Goal: Information Seeking & Learning: Check status

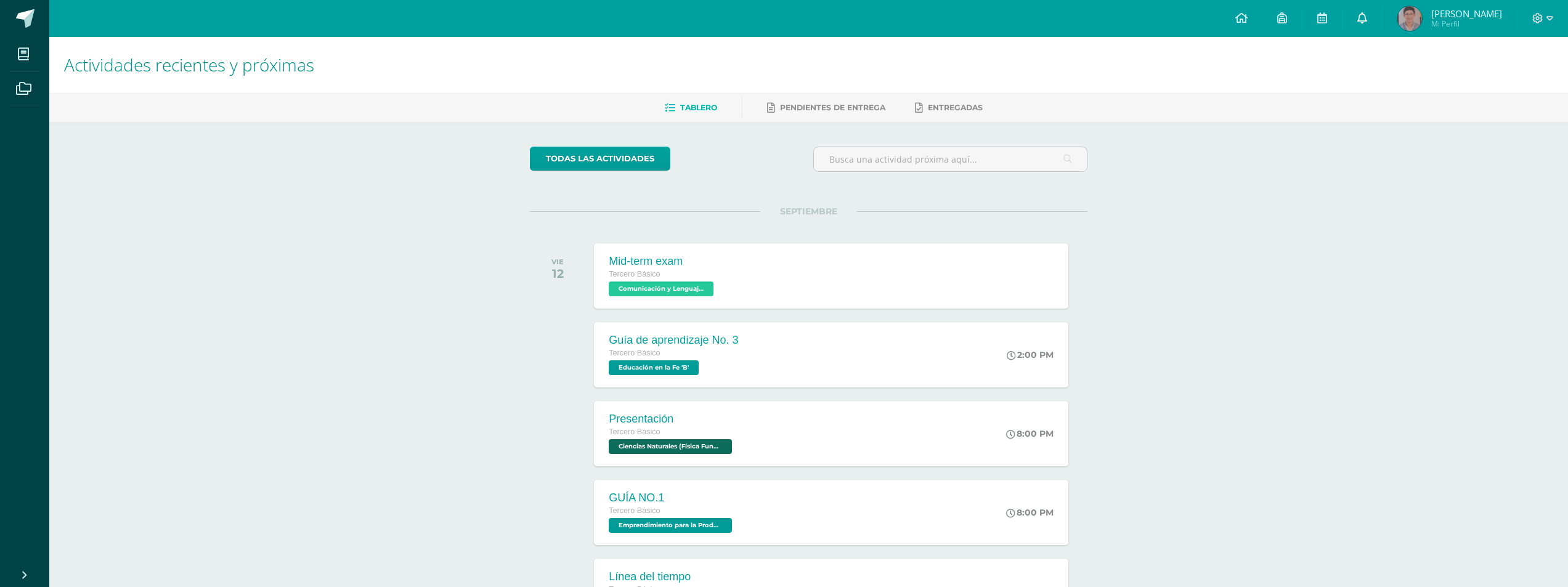
click at [1367, 23] on icon at bounding box center [1361, 17] width 10 height 11
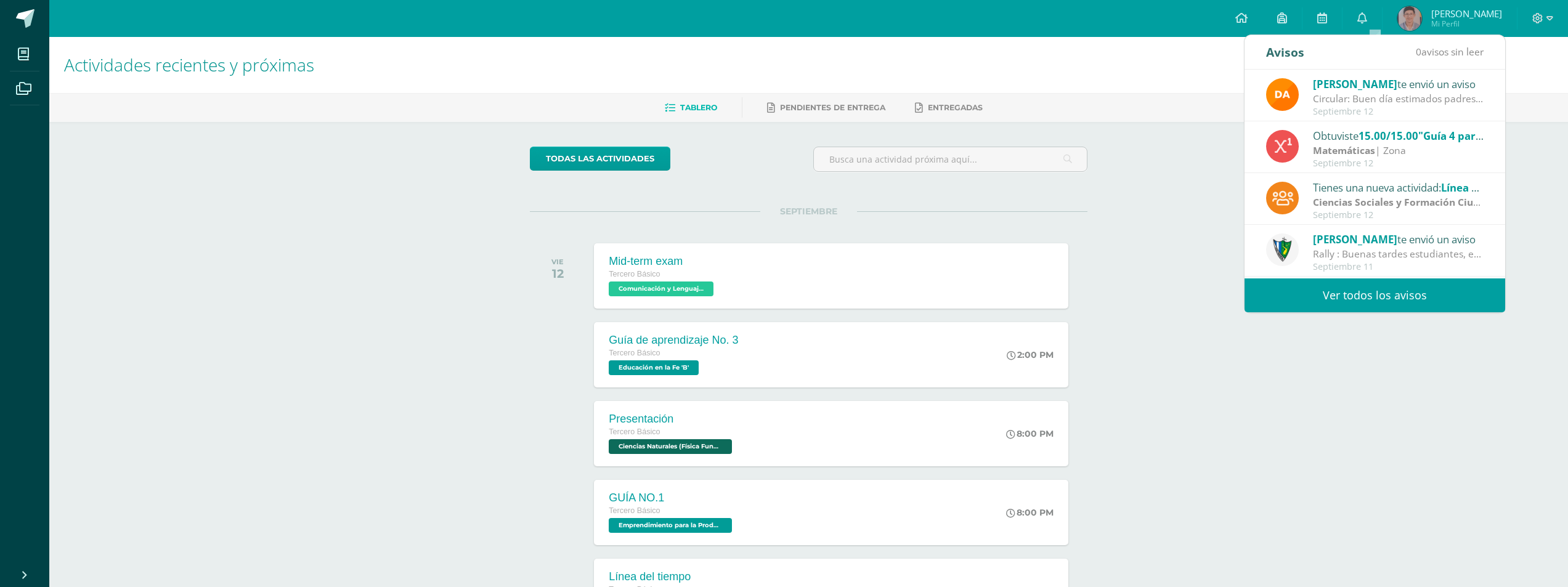
click at [1446, 17] on span "[PERSON_NAME]" at bounding box center [1466, 13] width 71 height 12
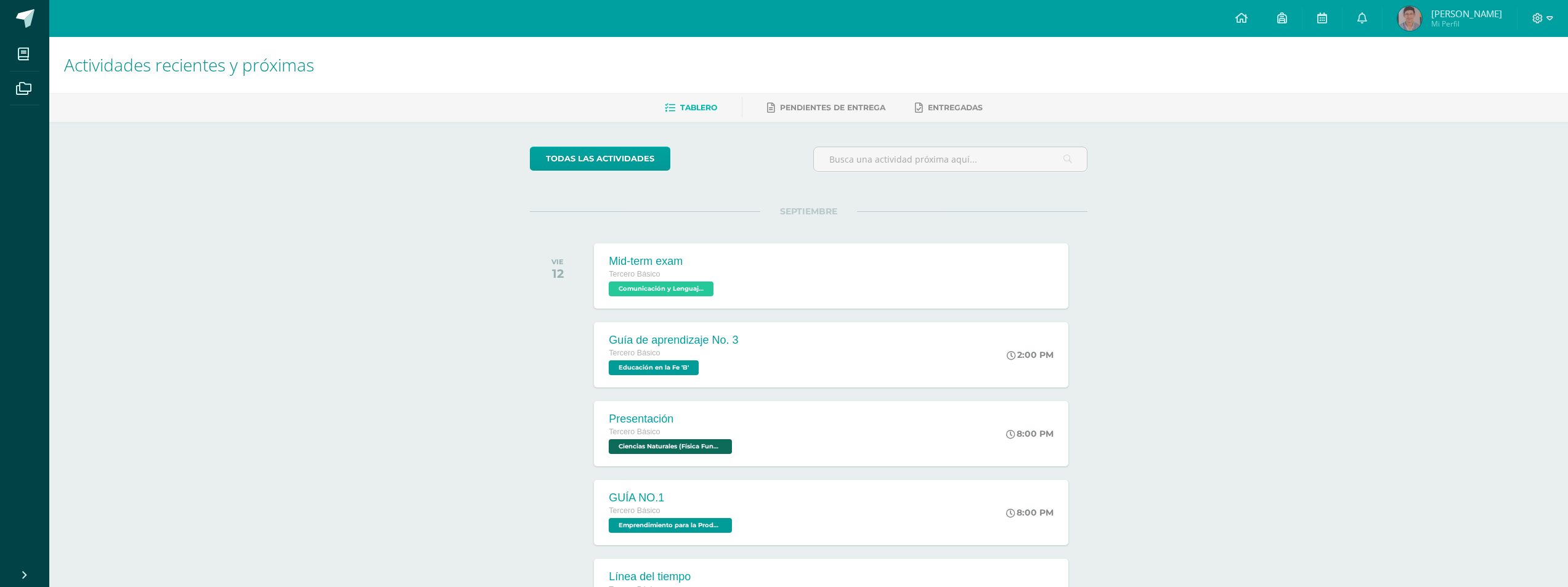
click at [1455, 17] on span "Estuardo José" at bounding box center [1466, 13] width 71 height 12
click at [1453, 23] on span "Mi Perfil" at bounding box center [1466, 24] width 71 height 10
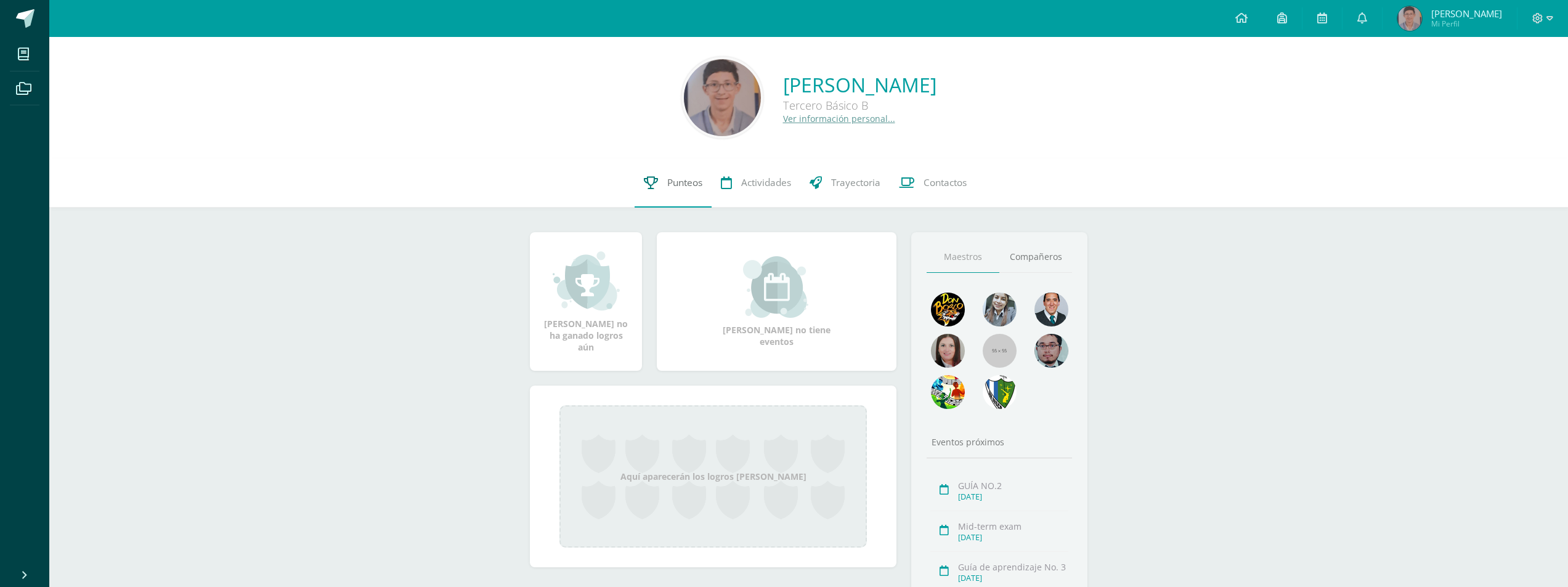
click at [688, 181] on span "Punteos" at bounding box center [685, 182] width 35 height 13
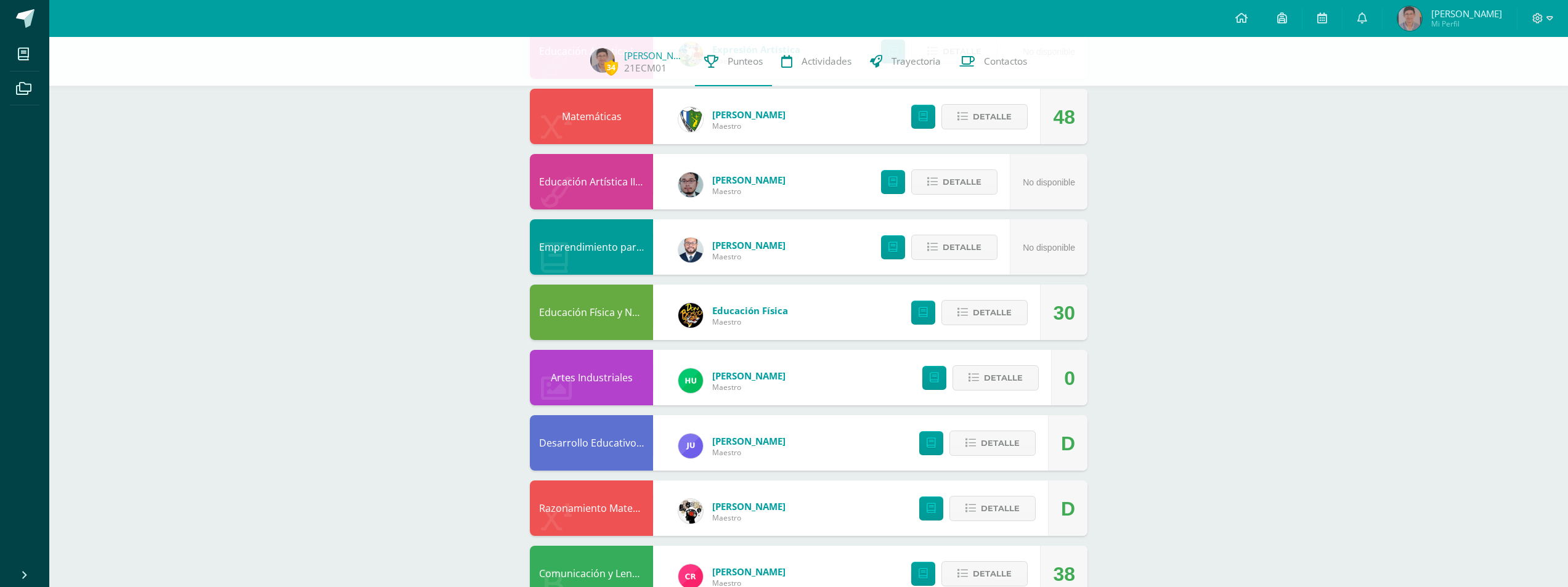
scroll to position [493, 0]
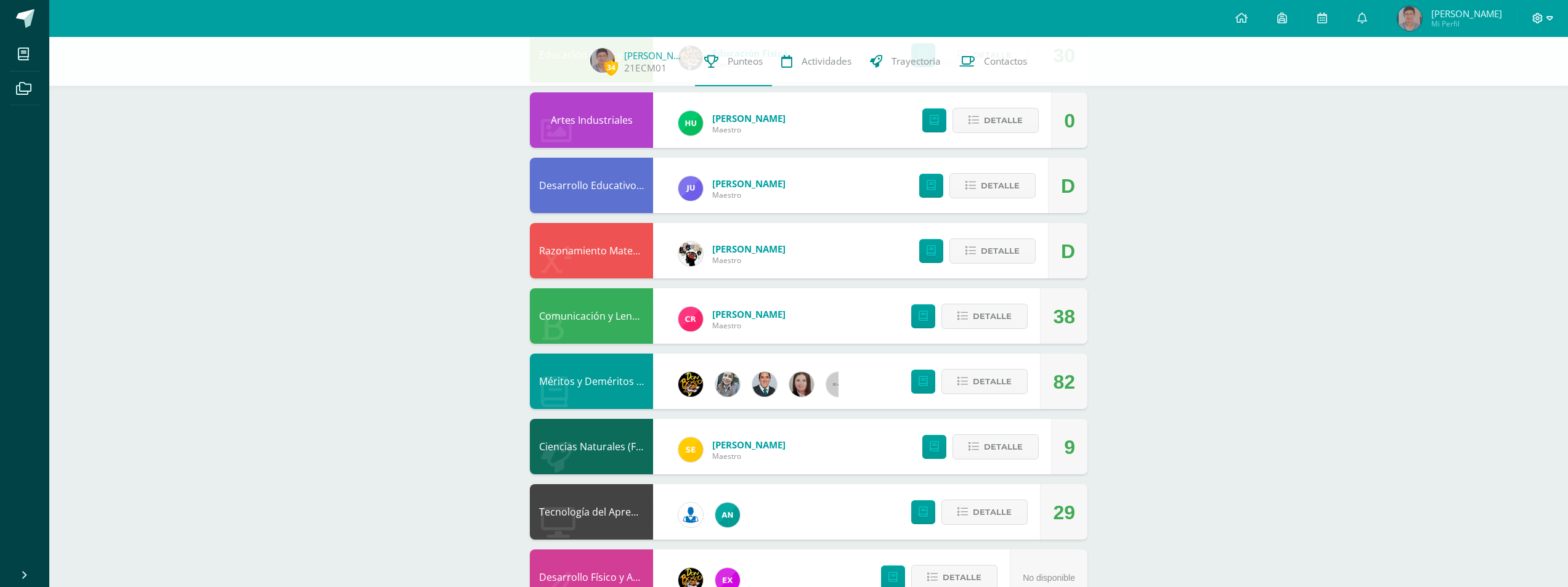
click at [1547, 17] on icon at bounding box center [1550, 17] width 7 height 4
click at [1502, 84] on span "Cerrar sesión" at bounding box center [1511, 84] width 56 height 11
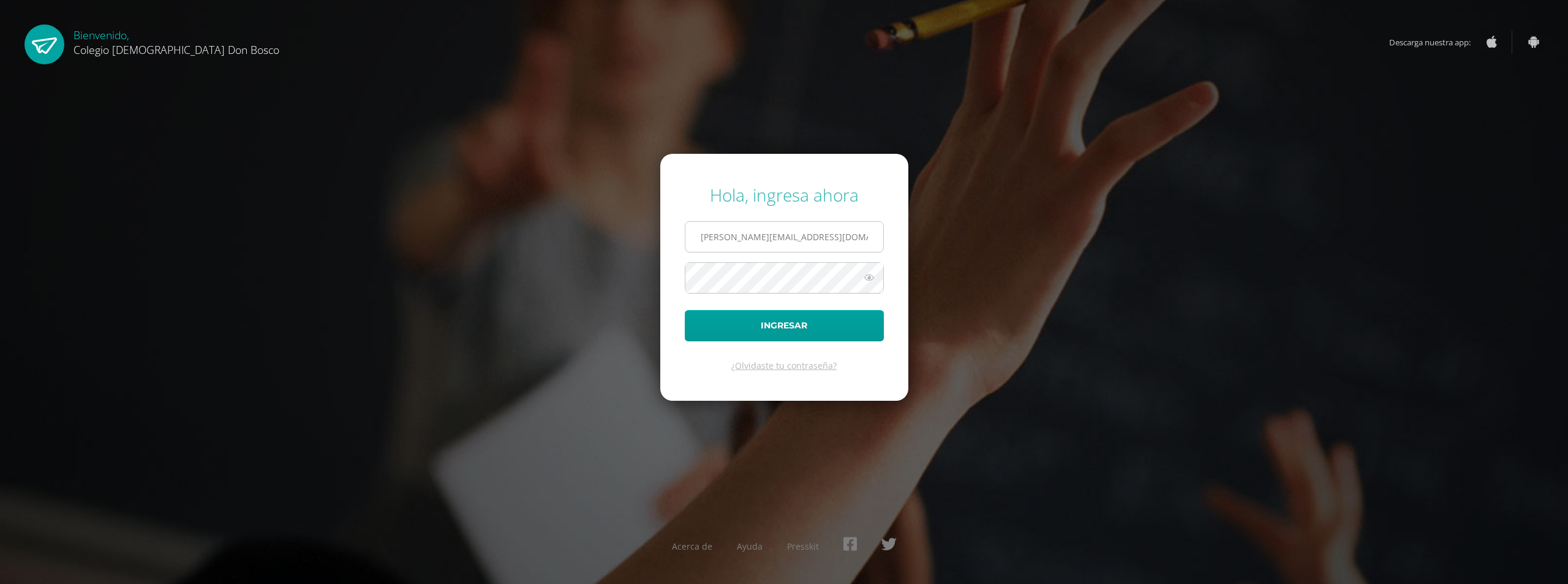
drag, startPoint x: 743, startPoint y: 235, endPoint x: 759, endPoint y: 251, distance: 22.6
click at [743, 235] on input "e.chavarria.5bdb@gmail.com" at bounding box center [784, 237] width 198 height 30
type input "s.chavarria.1cdb@gmail.com"
click at [770, 325] on button "Ingresar" at bounding box center [784, 325] width 199 height 31
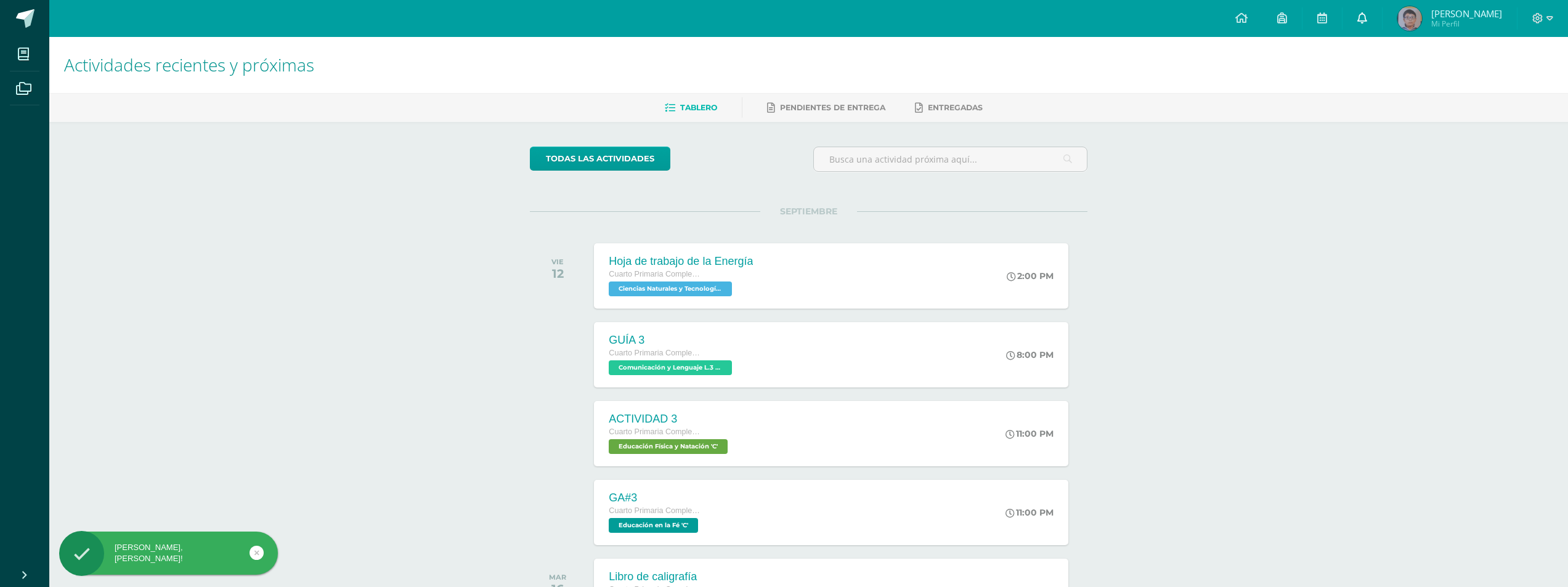
click at [1355, 8] on link at bounding box center [1361, 18] width 39 height 37
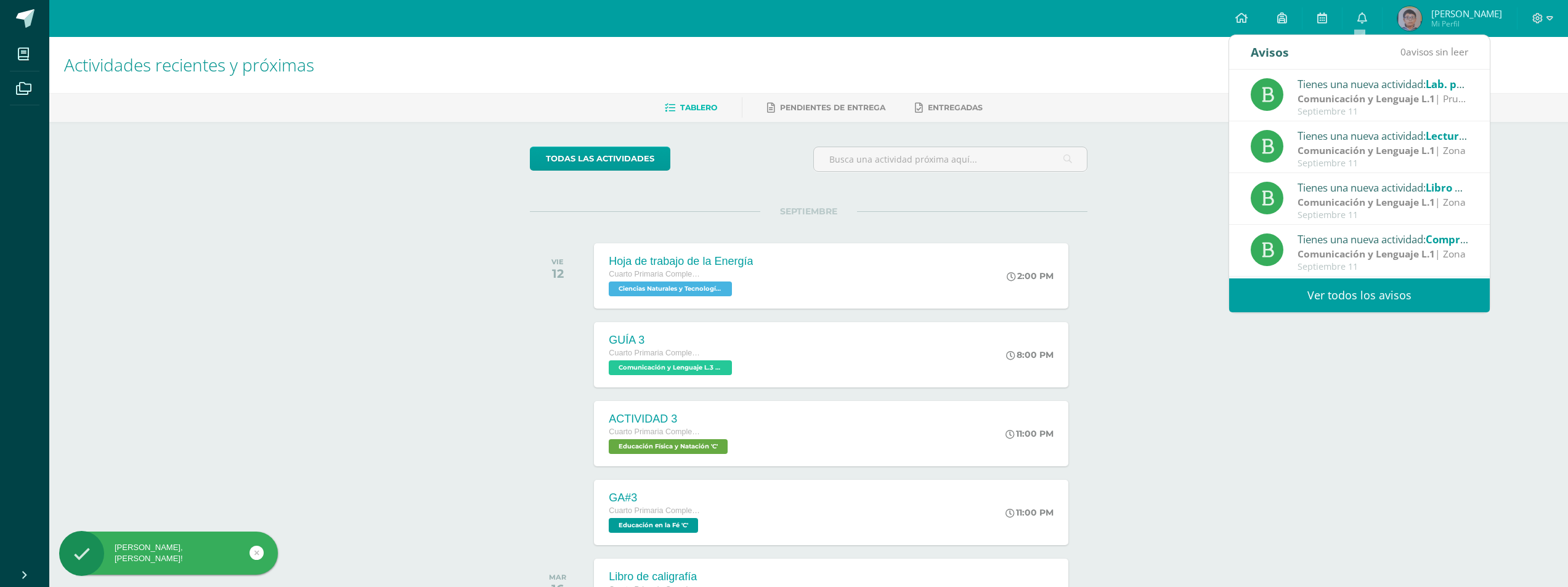
click at [1414, 22] on img at bounding box center [1409, 18] width 24 height 24
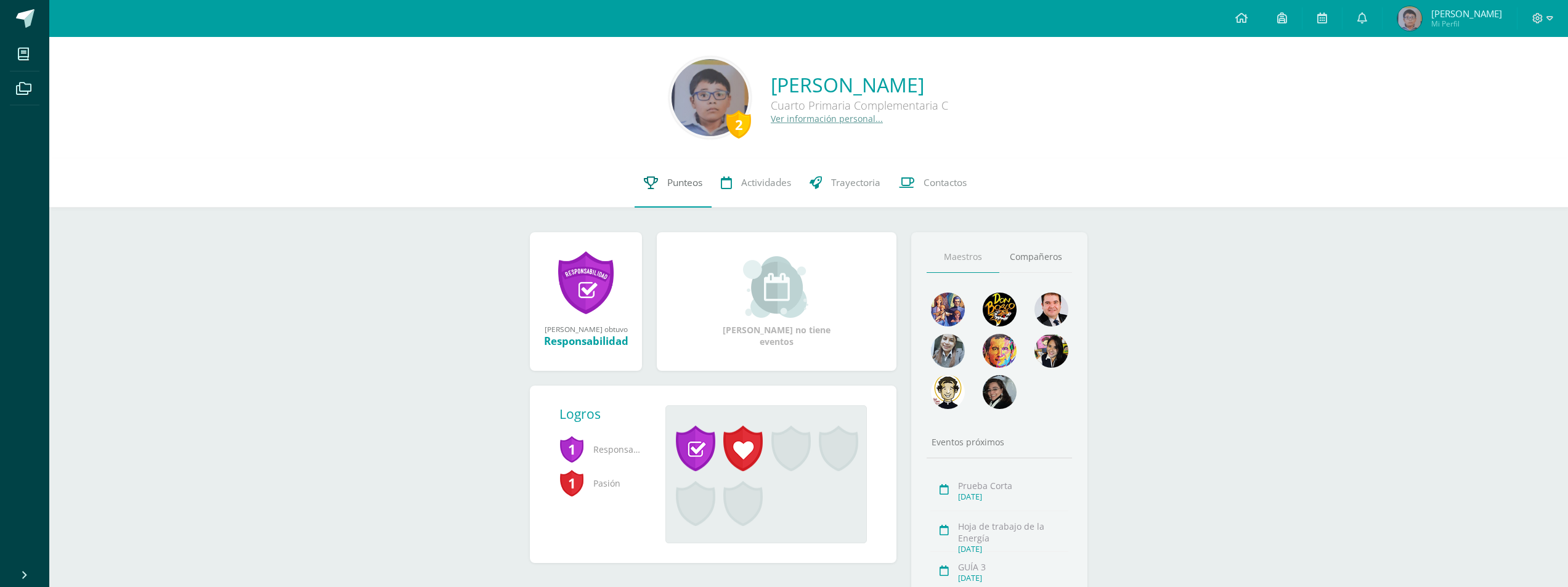
click at [681, 181] on span "Punteos" at bounding box center [685, 182] width 35 height 13
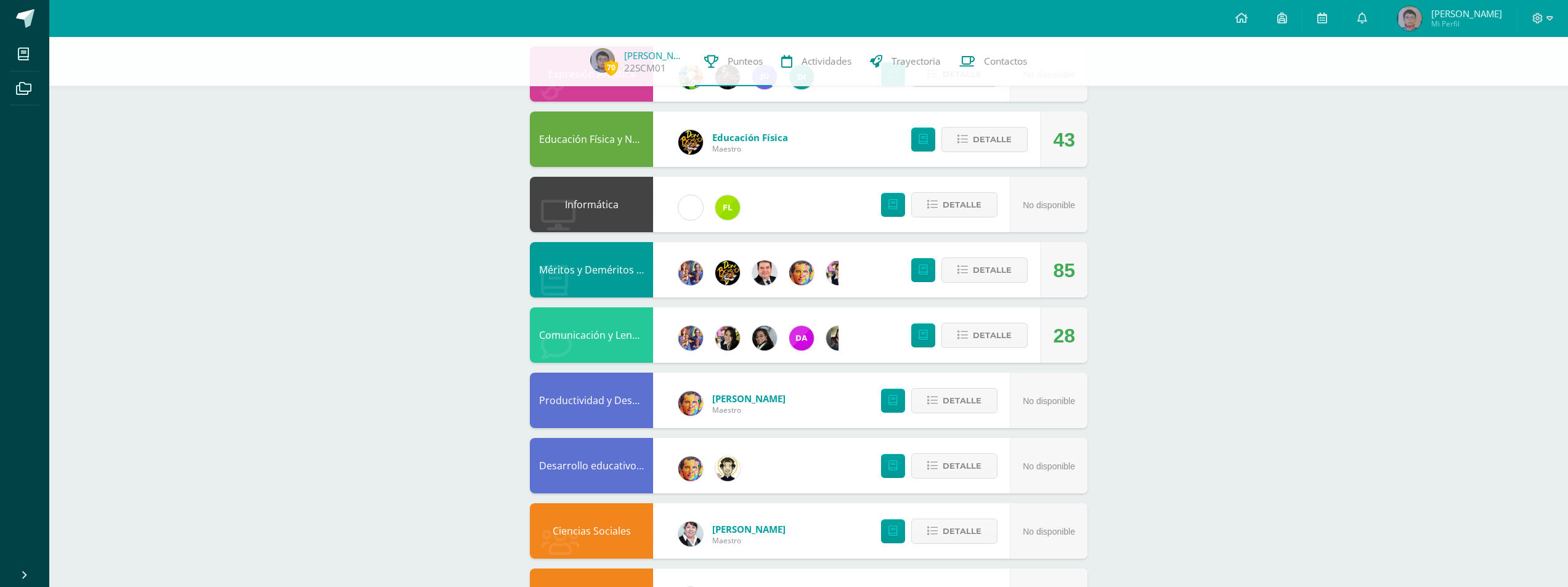
scroll to position [554, 0]
